Goal: Task Accomplishment & Management: Use online tool/utility

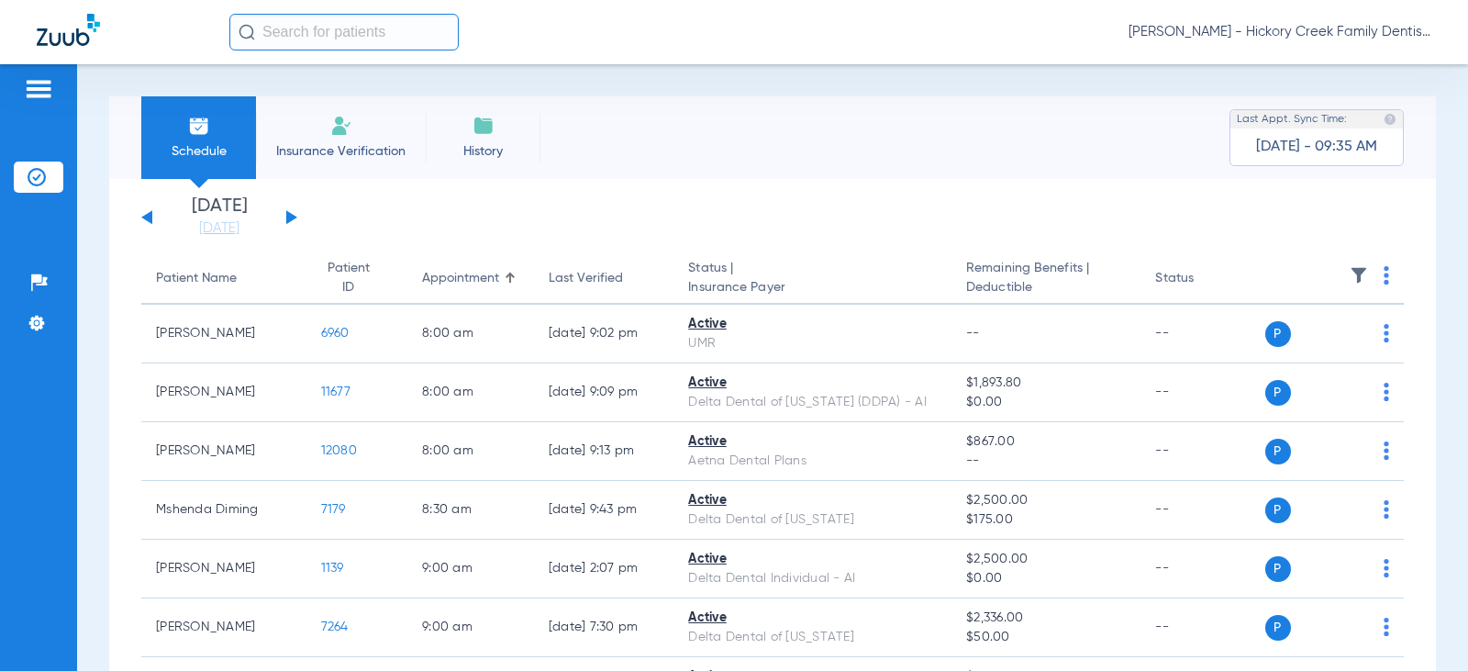
click at [359, 149] on span "Insurance Verification" at bounding box center [341, 151] width 142 height 18
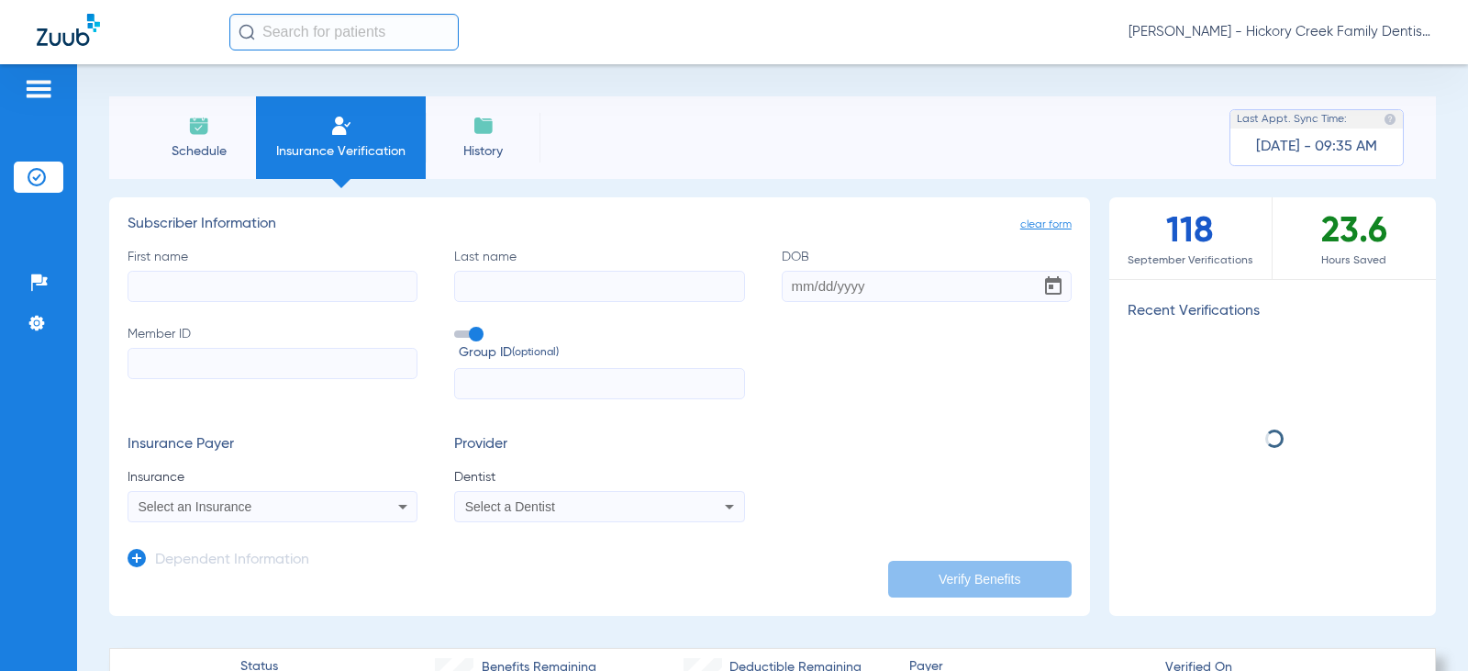
click at [224, 142] on span "Schedule" at bounding box center [198, 151] width 87 height 18
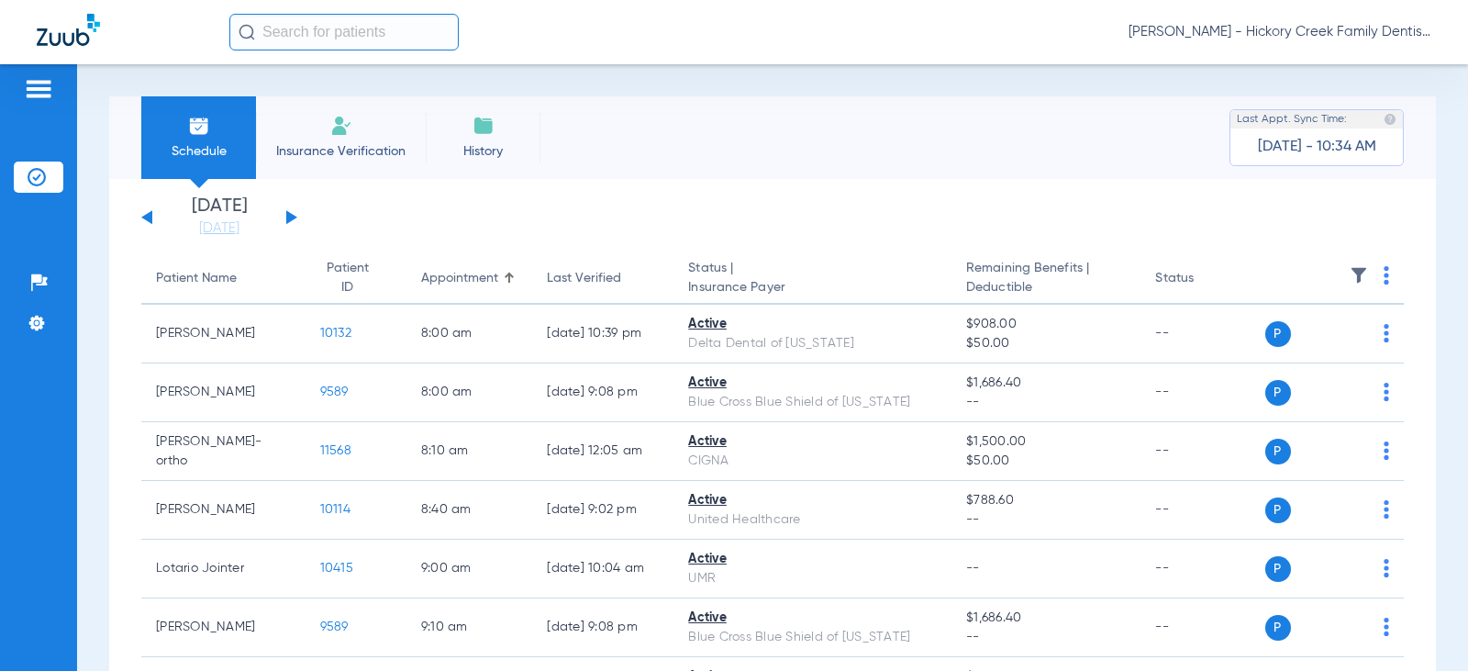
click at [284, 219] on div "[DATE] [DATE] [DATE] [DATE] [DATE] [DATE] [DATE] [DATE] [DATE] [DATE] [DATE] [D…" at bounding box center [219, 217] width 156 height 40
click at [287, 219] on button at bounding box center [291, 217] width 11 height 14
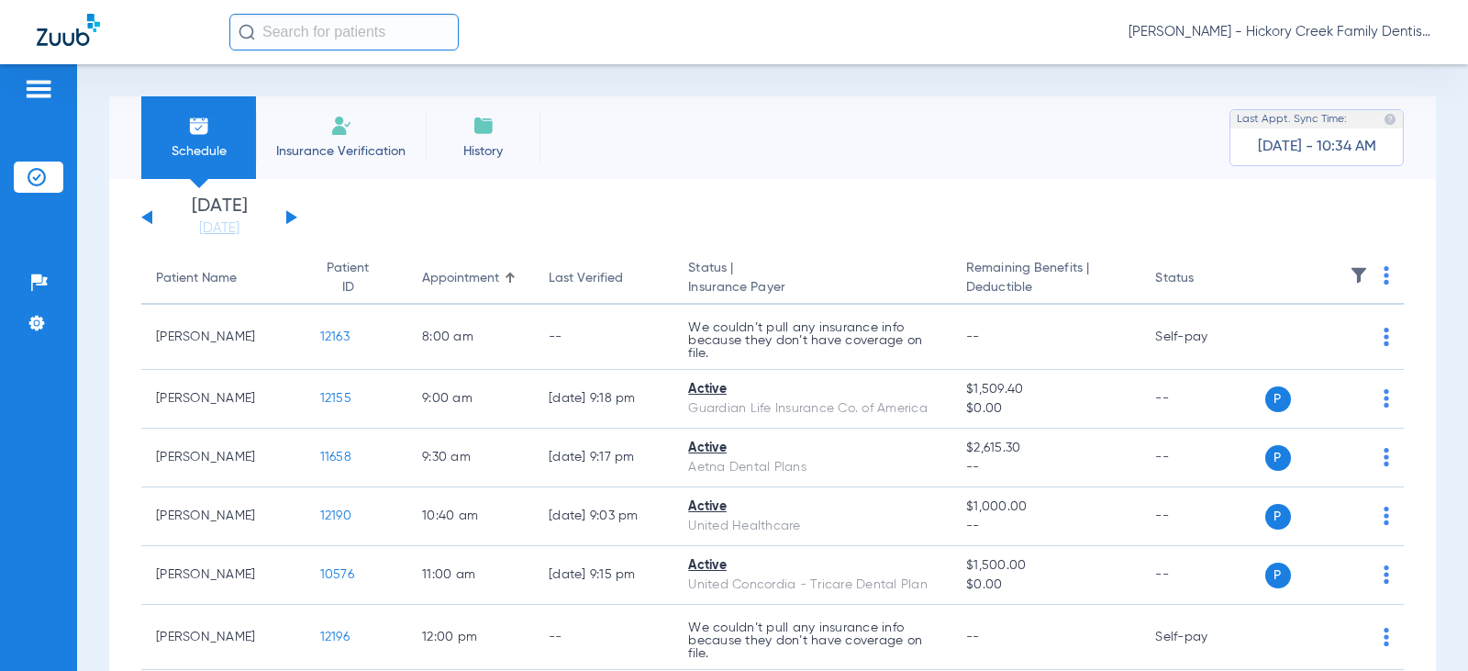
click at [287, 219] on button at bounding box center [291, 217] width 11 height 14
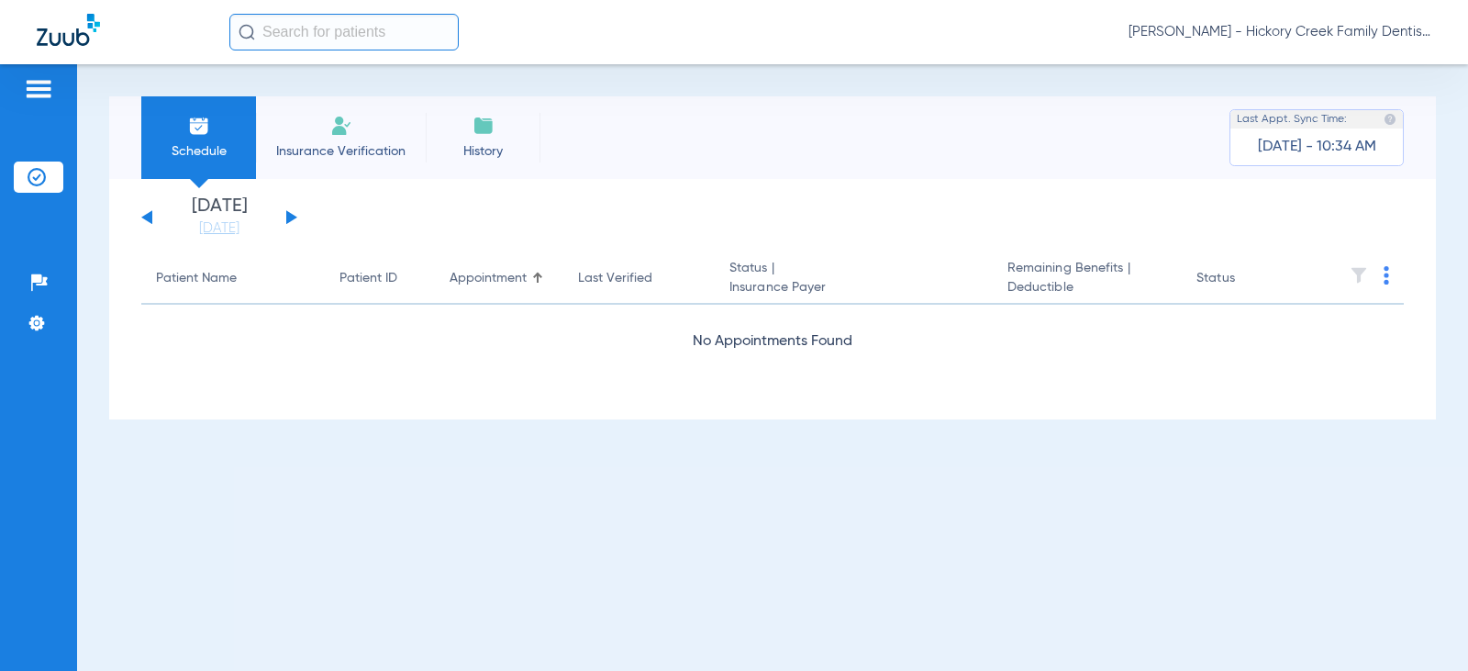
click at [287, 219] on button at bounding box center [291, 217] width 11 height 14
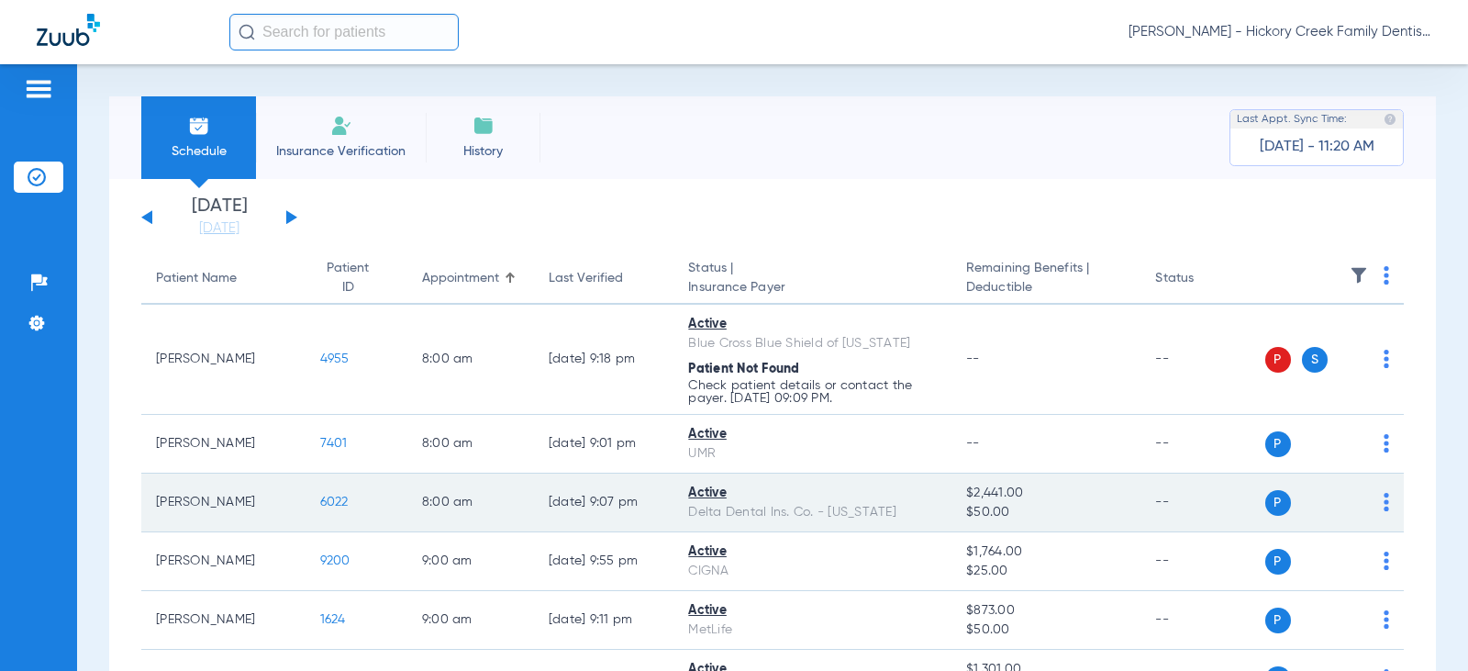
click at [328, 499] on span "6022" at bounding box center [334, 501] width 28 height 13
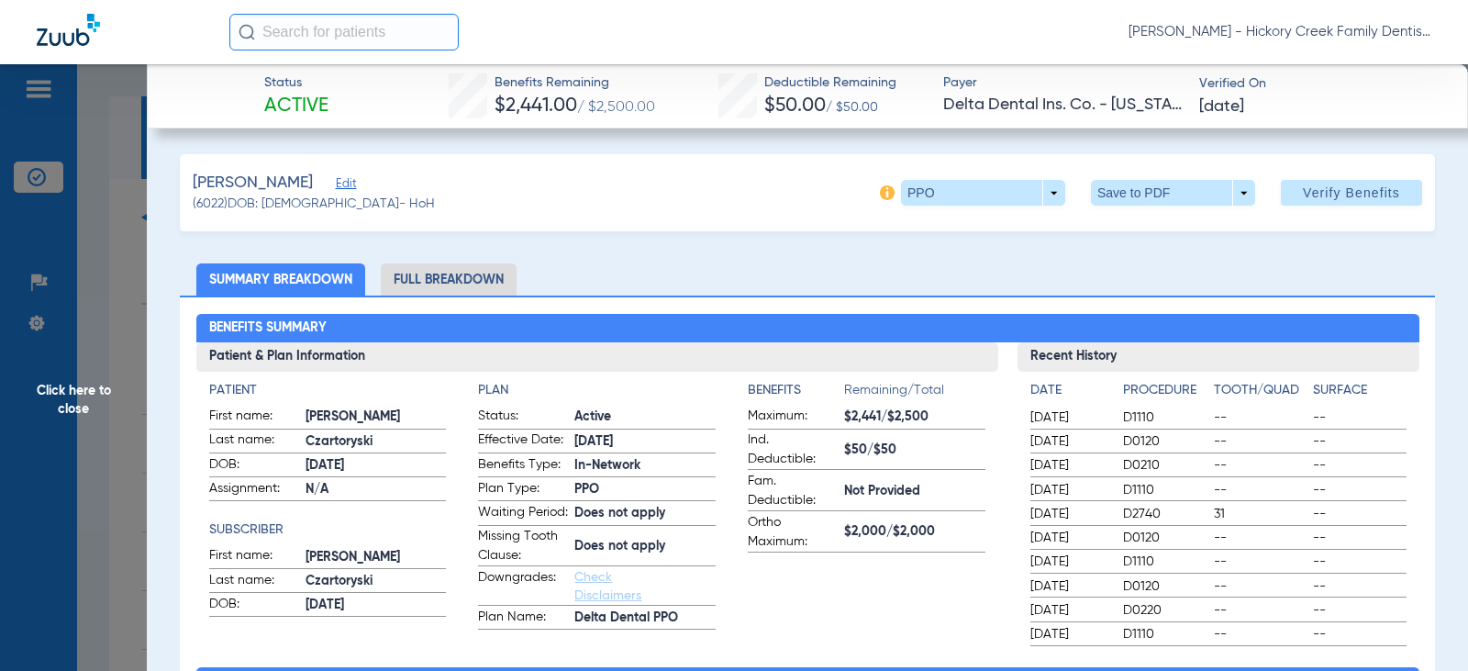
click at [112, 390] on span "Click here to close" at bounding box center [73, 399] width 147 height 671
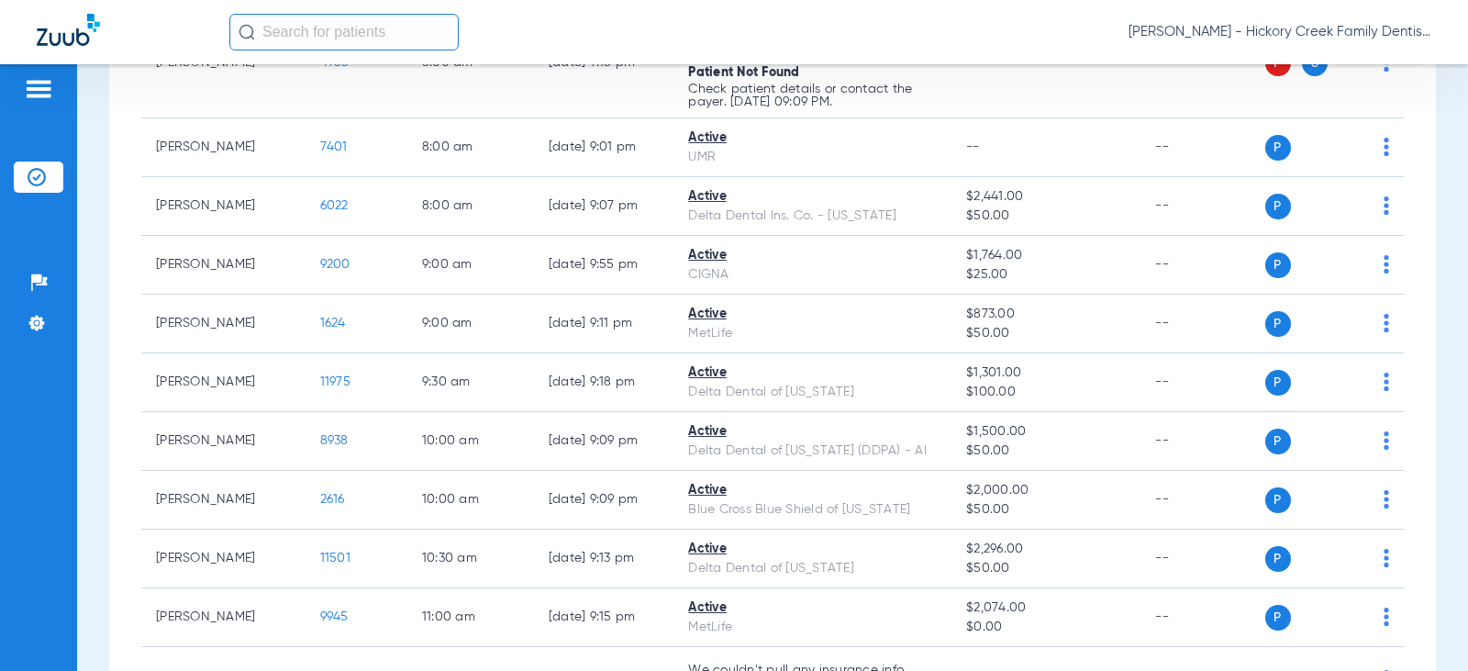
scroll to position [183, 0]
